Goal: Find specific page/section: Find specific page/section

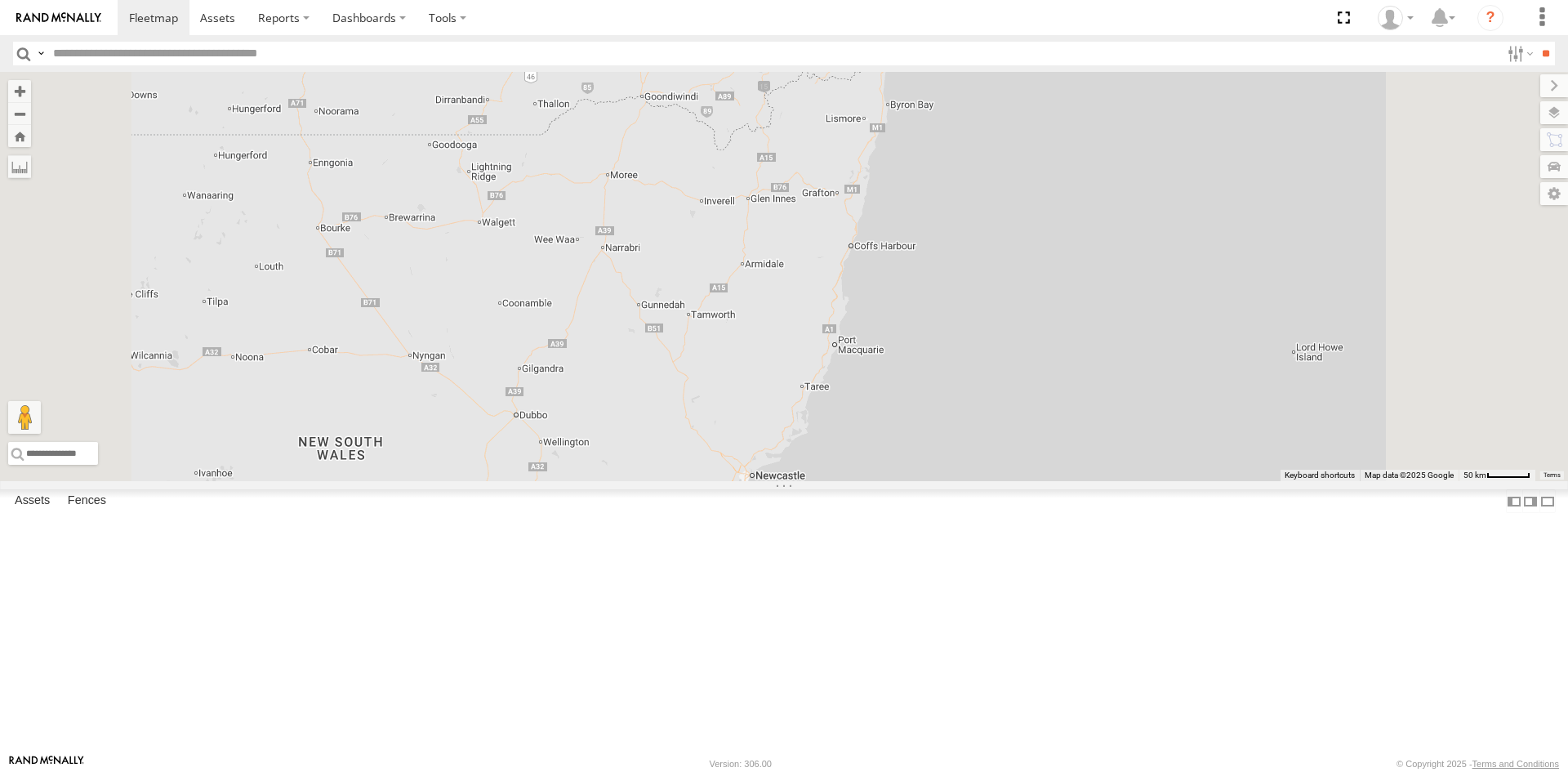
click at [0, 0] on div "[PERSON_NAME] - 842JY2 All Assets" at bounding box center [0, 0] width 0 height 0
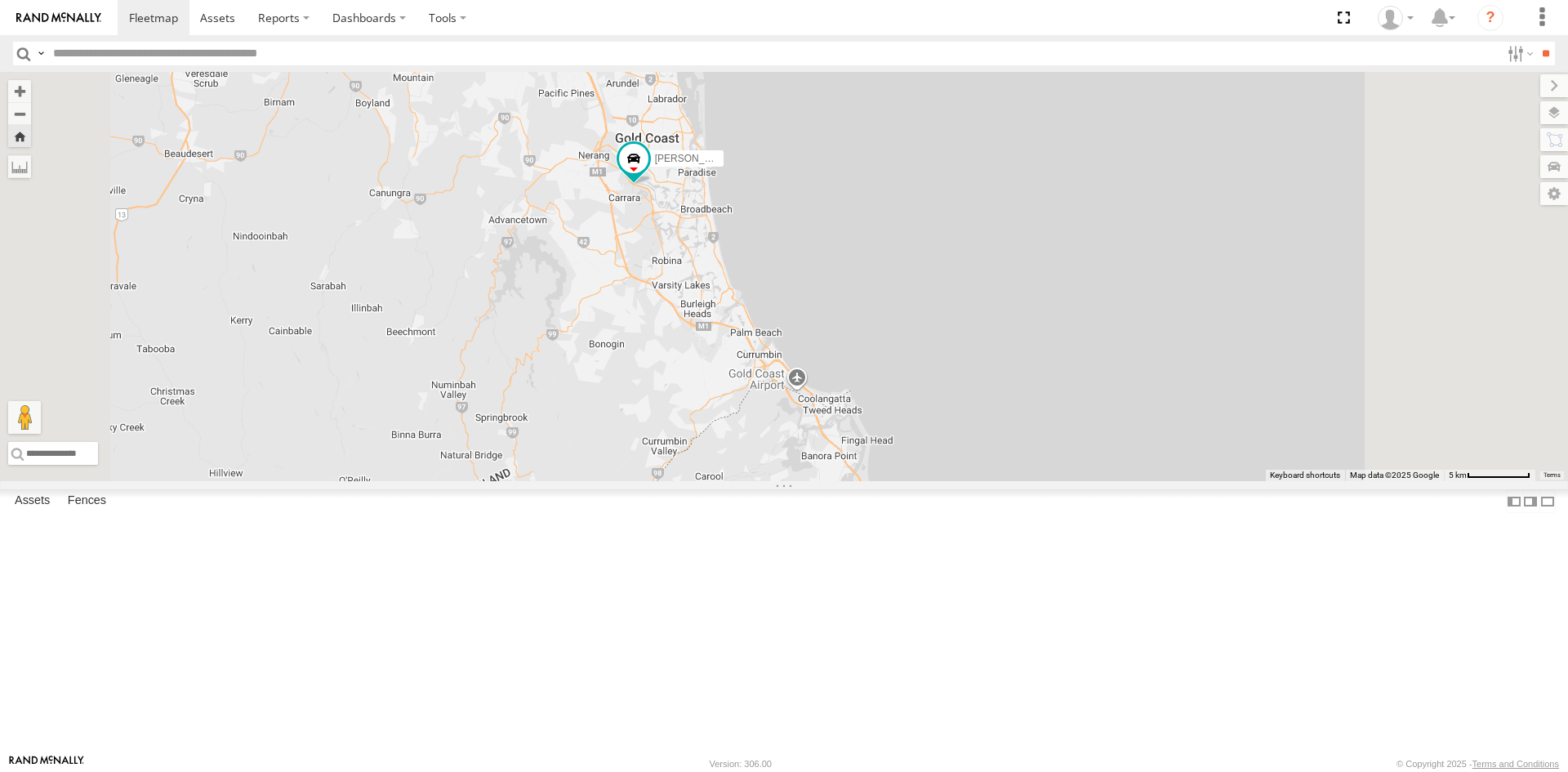
drag, startPoint x: 914, startPoint y: 644, endPoint x: 846, endPoint y: 379, distance: 273.6
click at [846, 379] on div "[PERSON_NAME] - 842JY2" at bounding box center [784, 277] width 1568 height 410
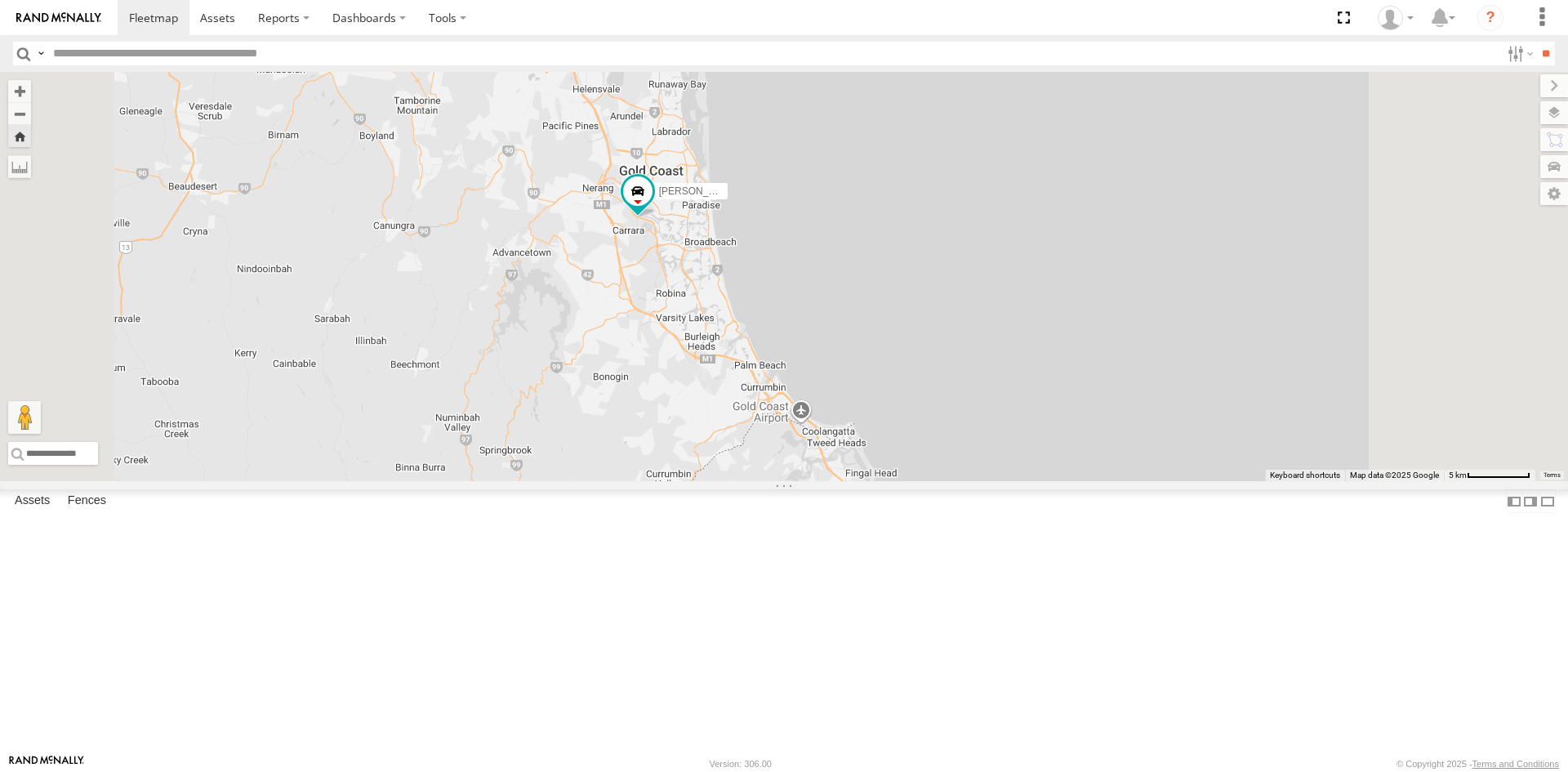
drag, startPoint x: 893, startPoint y: 595, endPoint x: 909, endPoint y: 682, distance: 88.5
click at [909, 481] on div "[PERSON_NAME] - 842JY2" at bounding box center [784, 277] width 1568 height 410
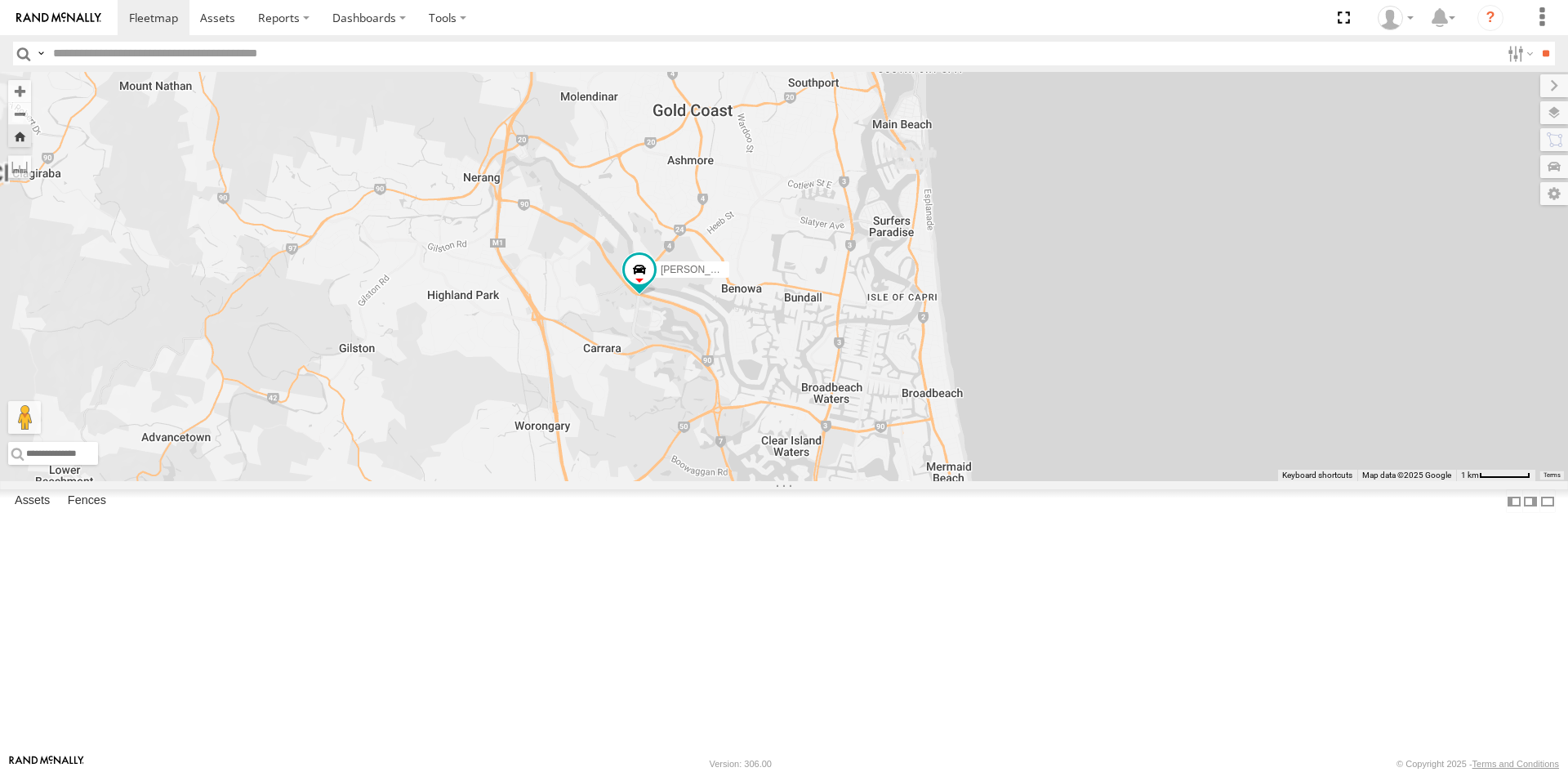
drag, startPoint x: 786, startPoint y: 398, endPoint x: 779, endPoint y: 505, distance: 107.2
click at [779, 481] on div "[PERSON_NAME] - 842JY2" at bounding box center [784, 277] width 1568 height 410
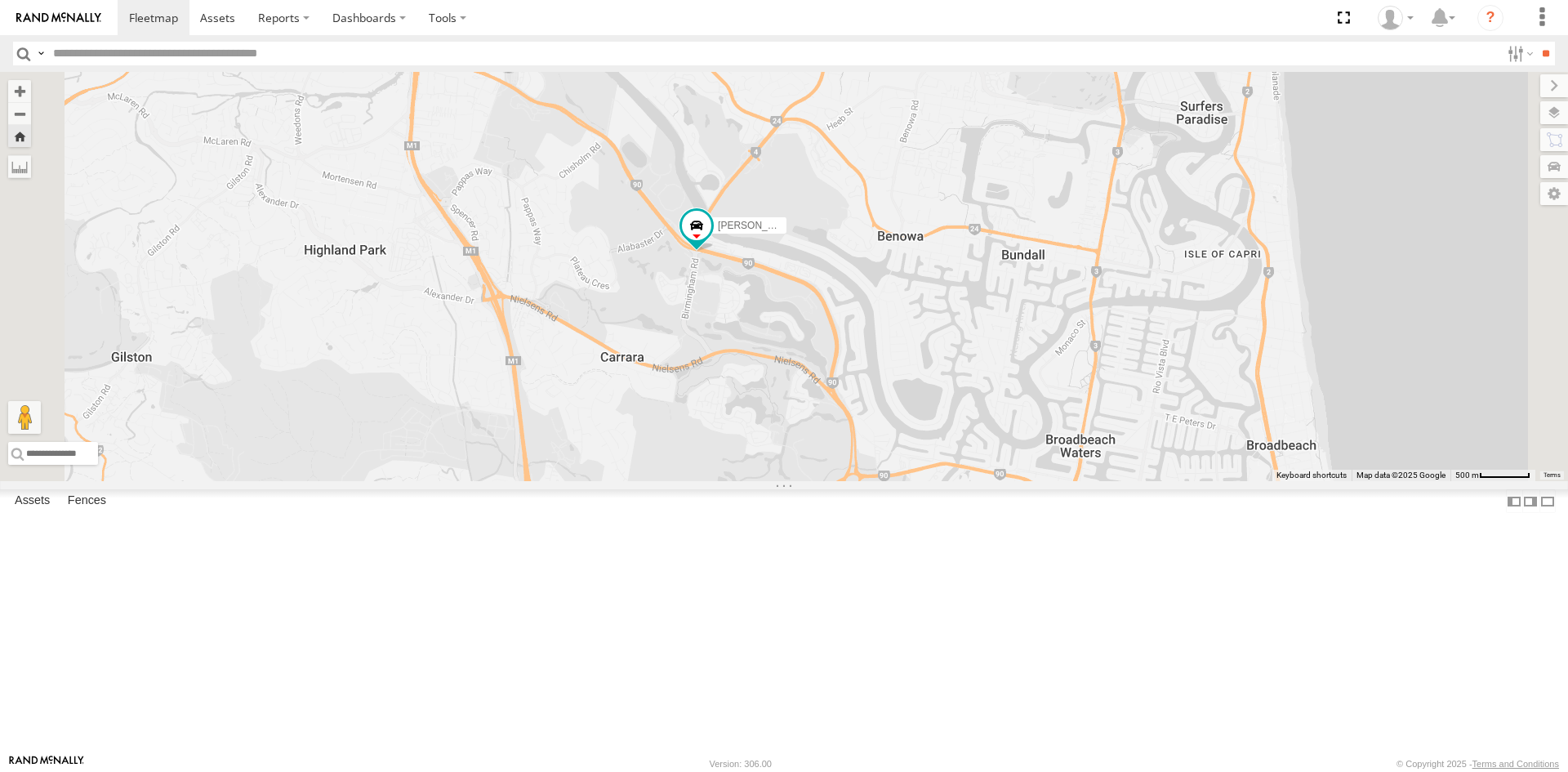
drag, startPoint x: 814, startPoint y: 415, endPoint x: 785, endPoint y: 469, distance: 61.3
click at [785, 468] on div "[PERSON_NAME] - 842JY2" at bounding box center [784, 277] width 1568 height 410
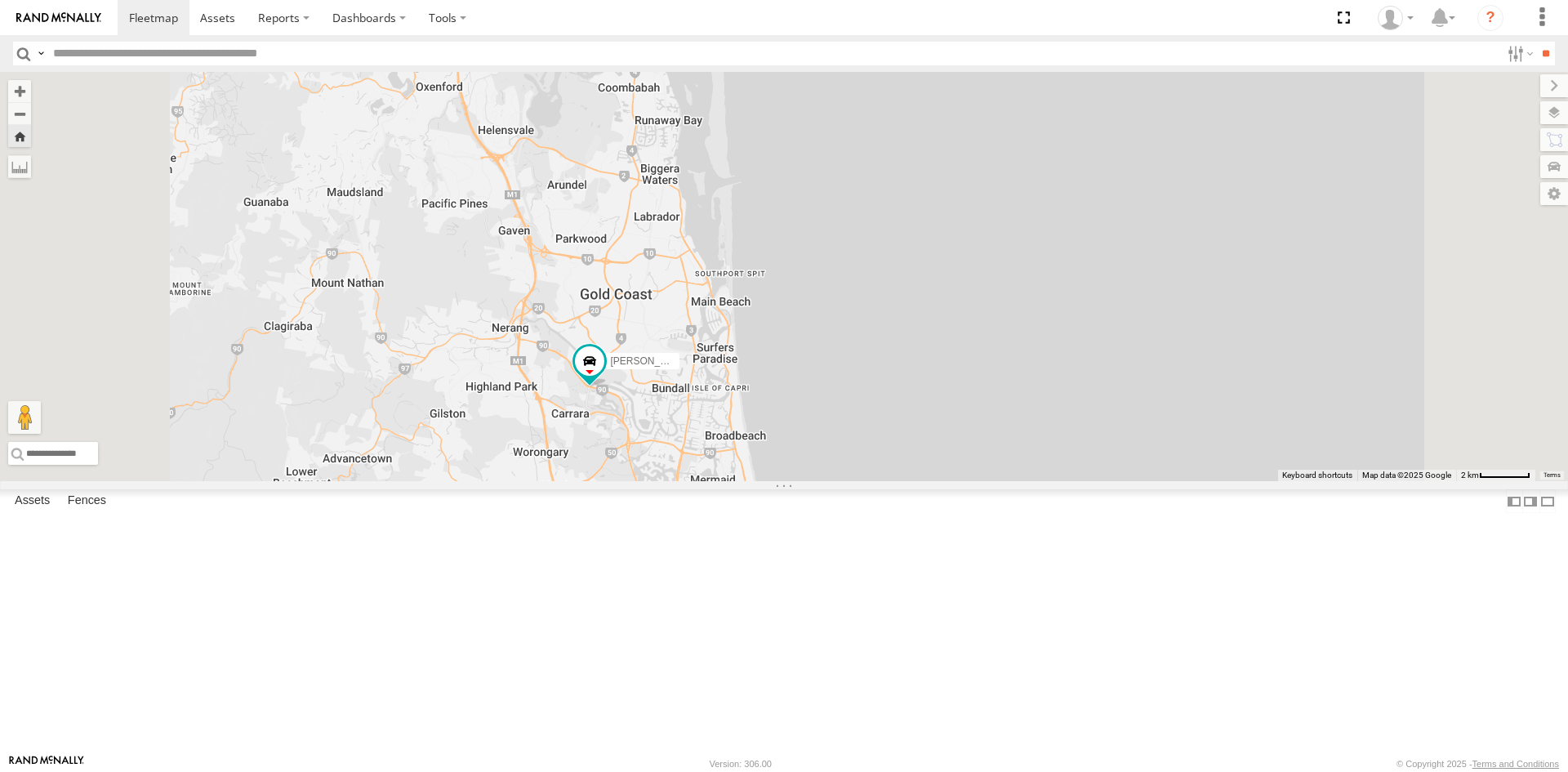
drag, startPoint x: 778, startPoint y: 455, endPoint x: 830, endPoint y: 616, distance: 169.2
click at [830, 481] on div "[PERSON_NAME] - 842JY2" at bounding box center [784, 277] width 1568 height 410
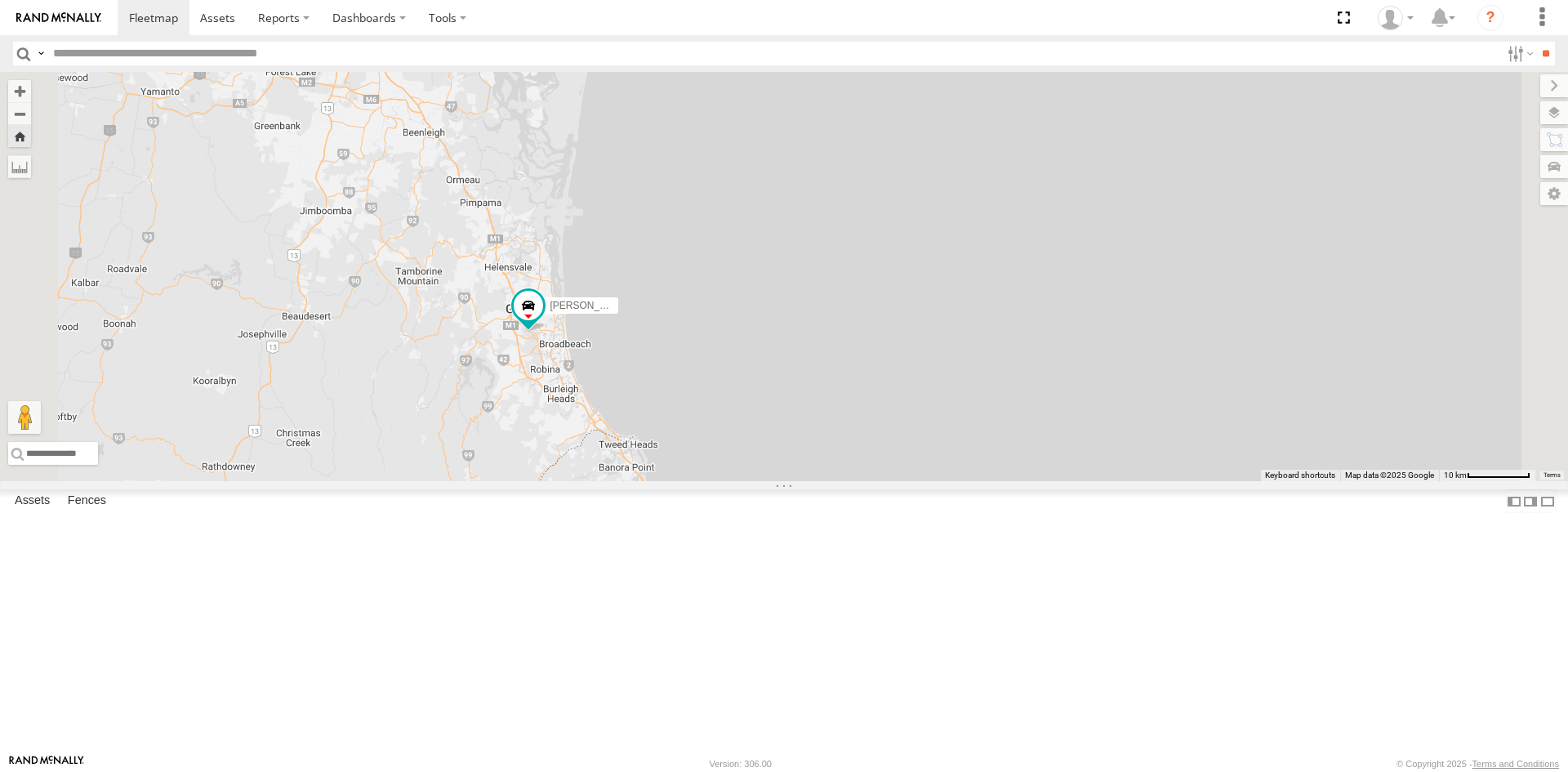
drag, startPoint x: 828, startPoint y: 651, endPoint x: 727, endPoint y: 483, distance: 196.0
click at [728, 481] on div "[PERSON_NAME] - 842JY2" at bounding box center [784, 277] width 1568 height 410
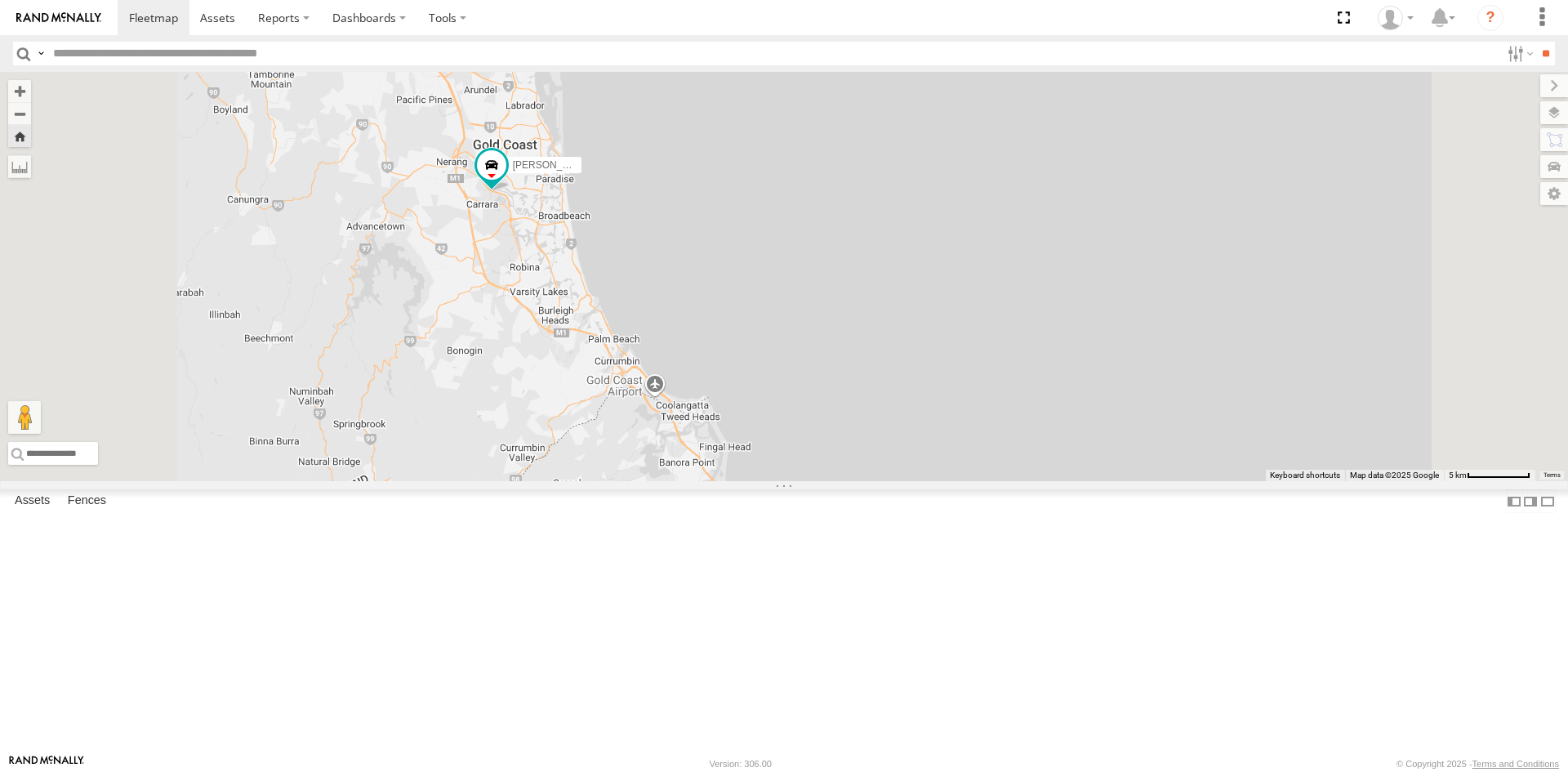
drag, startPoint x: 723, startPoint y: 448, endPoint x: 721, endPoint y: 503, distance: 55.0
click at [721, 481] on div "[PERSON_NAME] - 842JY2" at bounding box center [784, 277] width 1568 height 410
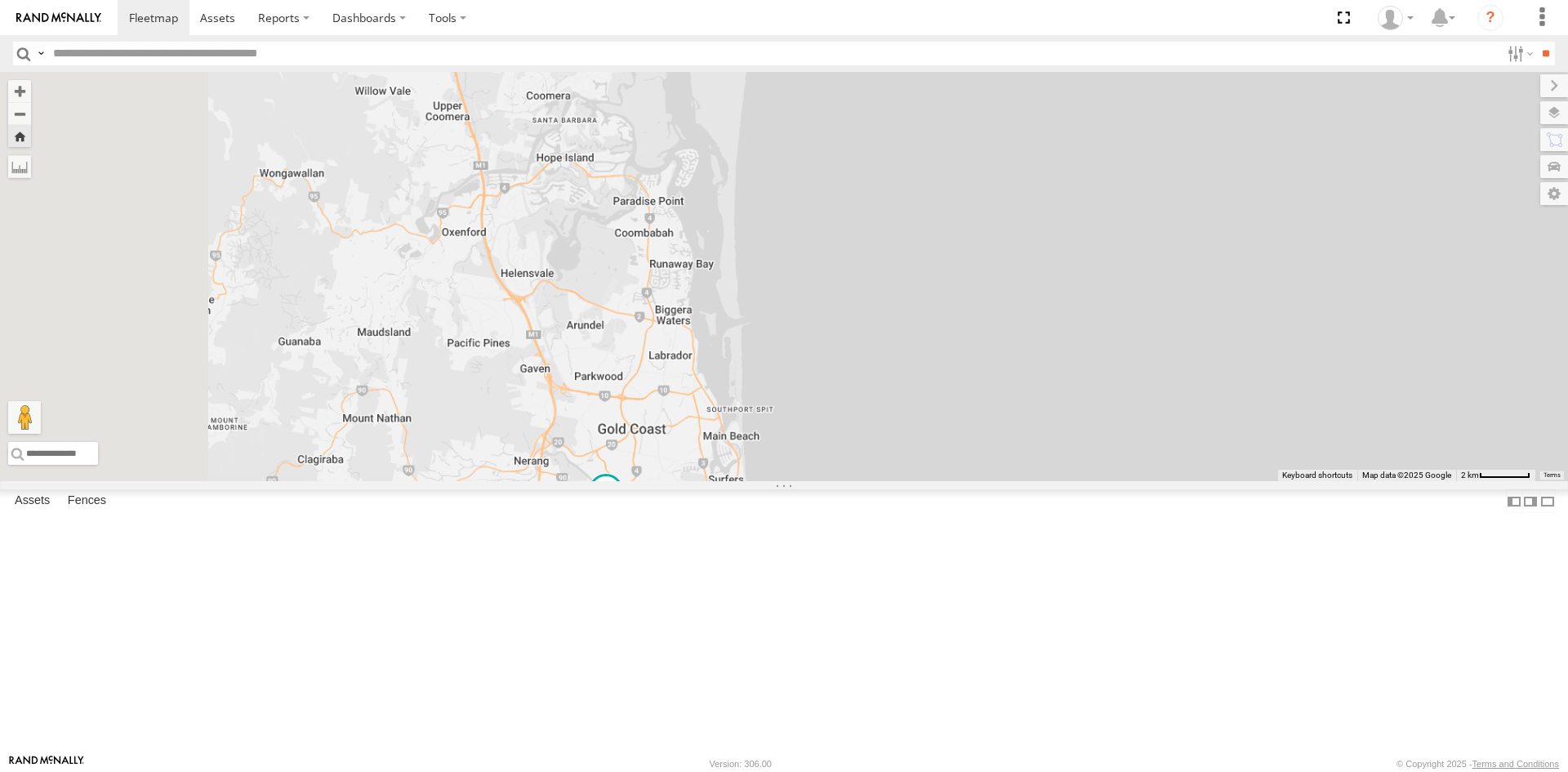
drag, startPoint x: 645, startPoint y: 437, endPoint x: 773, endPoint y: 787, distance: 372.7
click at [773, 771] on html at bounding box center [784, 386] width 1568 height 772
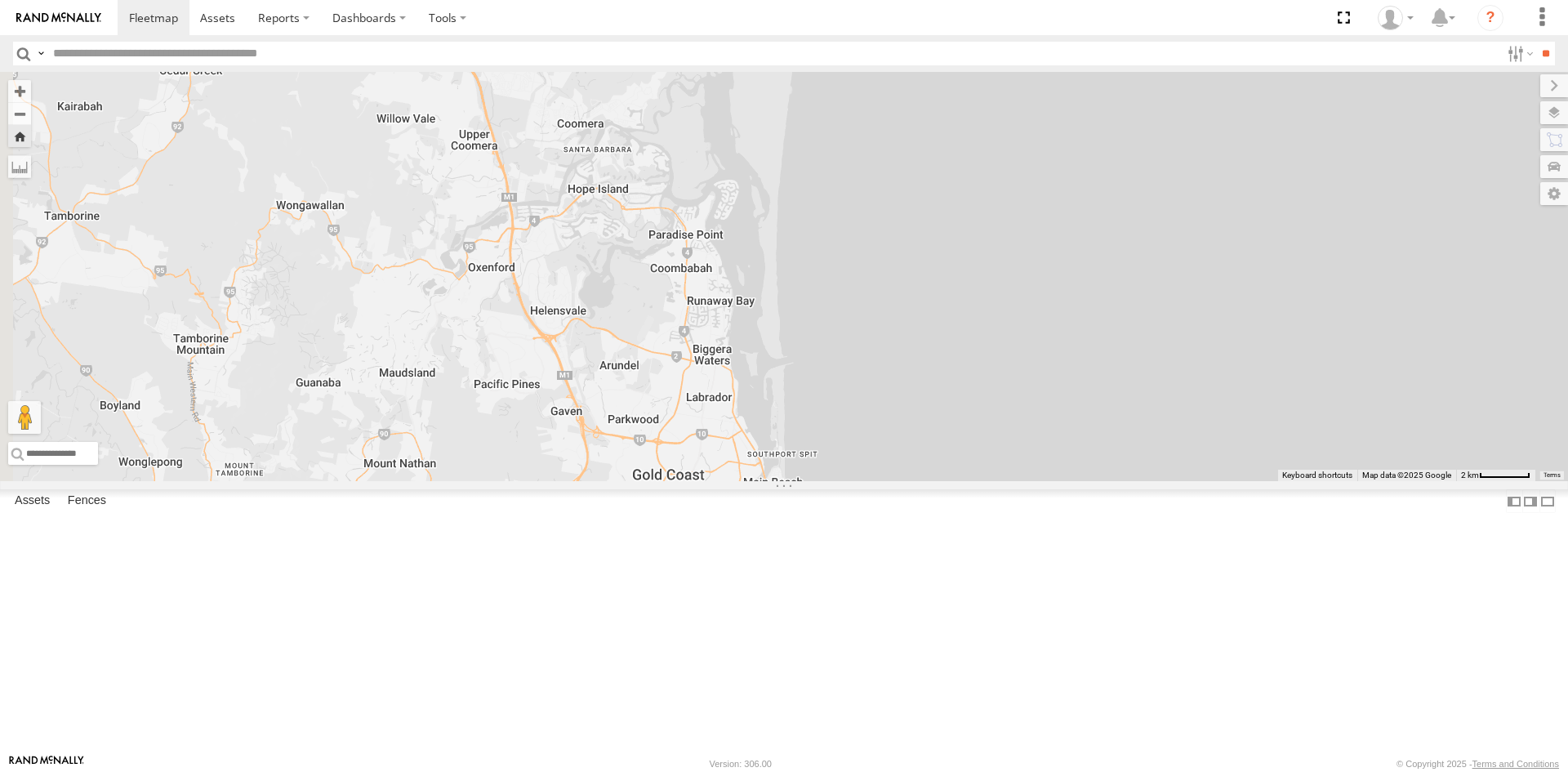
drag, startPoint x: 661, startPoint y: 605, endPoint x: 711, endPoint y: 648, distance: 65.9
click at [711, 481] on div "[PERSON_NAME] - 842JY2" at bounding box center [784, 277] width 1568 height 410
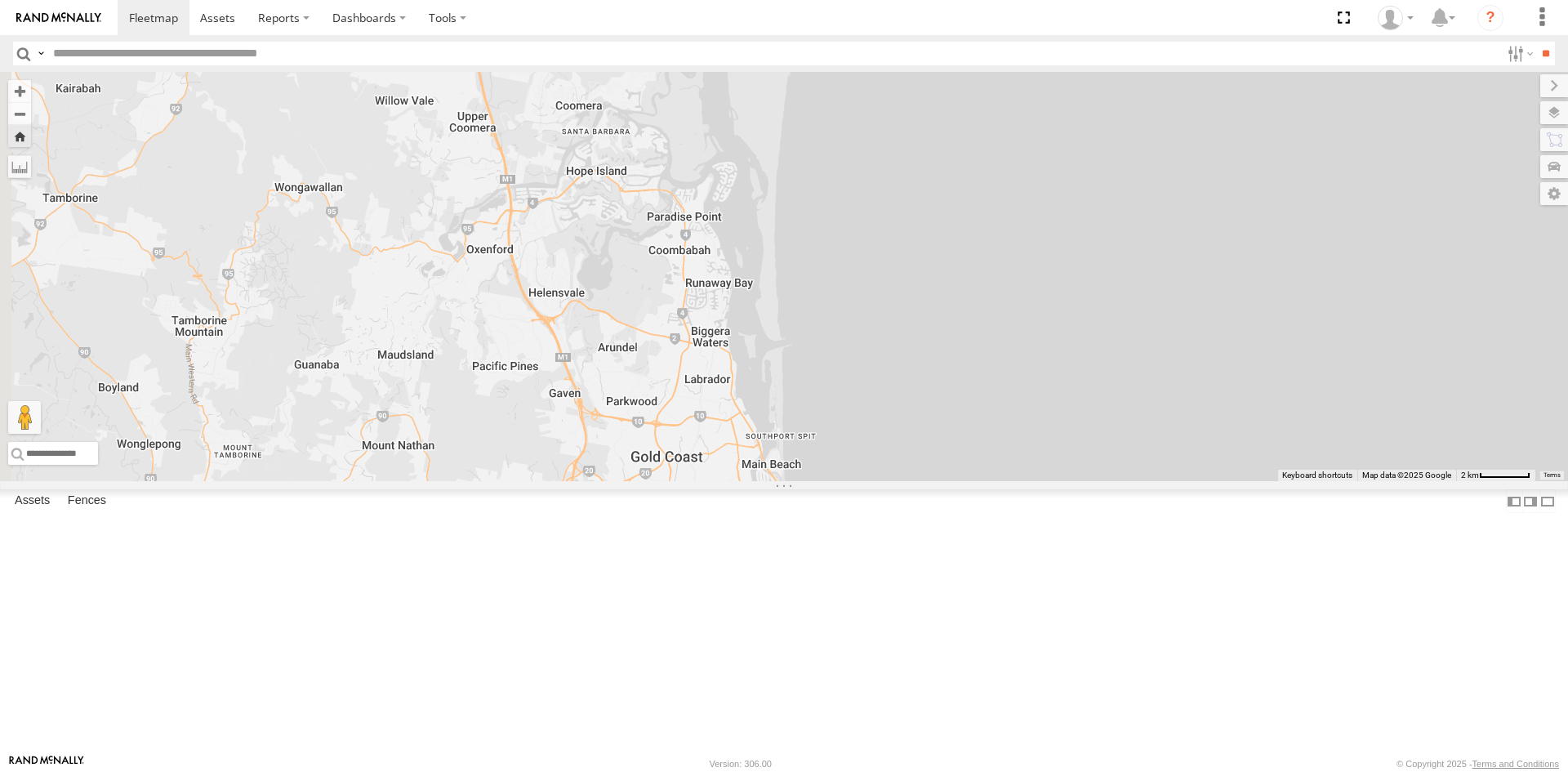
drag, startPoint x: 680, startPoint y: 666, endPoint x: 541, endPoint y: 176, distance: 509.3
click at [674, 481] on div "[PERSON_NAME] - 842JY2" at bounding box center [784, 277] width 1568 height 410
